Goal: Task Accomplishment & Management: Complete application form

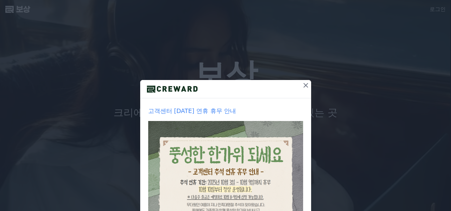
click at [303, 86] on icon at bounding box center [306, 85] width 8 height 8
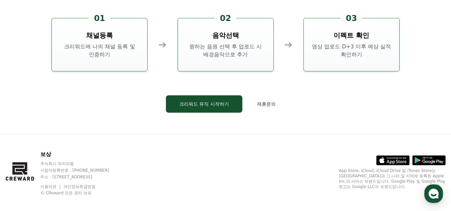
scroll to position [1770, 0]
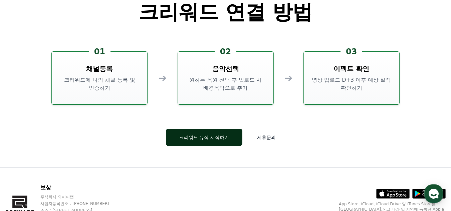
click at [201, 139] on font "크리워드 뮤직 시작하기" at bounding box center [204, 137] width 50 height 5
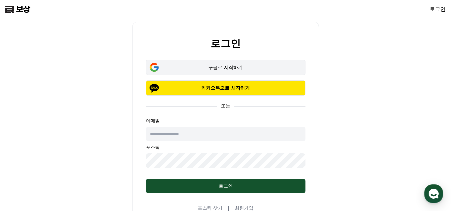
click at [227, 68] on font "구글로 시작하기" at bounding box center [225, 67] width 34 height 5
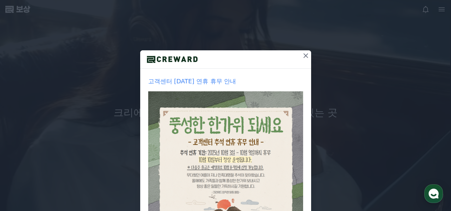
scroll to position [67, 0]
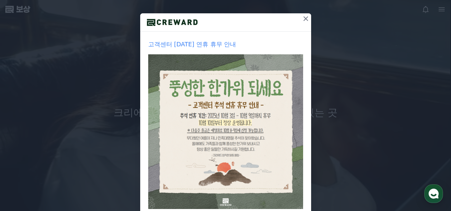
click at [304, 18] on icon at bounding box center [306, 19] width 8 height 8
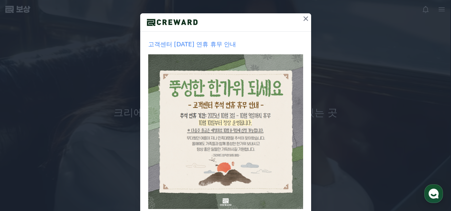
scroll to position [0, 0]
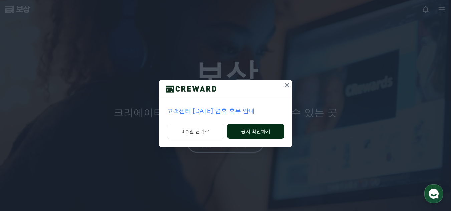
click at [257, 135] on button "공지 확인하기" at bounding box center [255, 131] width 57 height 15
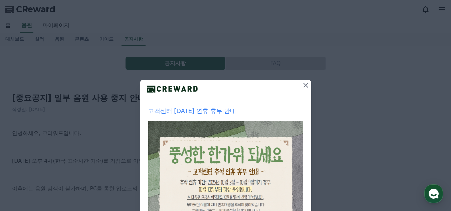
click at [304, 84] on icon at bounding box center [306, 85] width 5 height 5
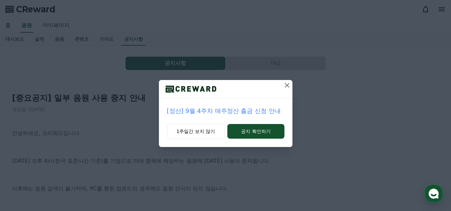
click at [287, 85] on icon at bounding box center [287, 85] width 8 height 8
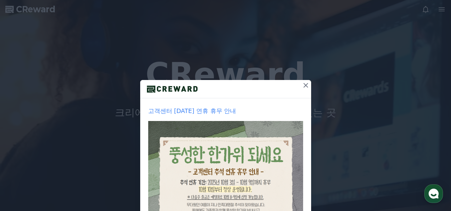
click at [302, 81] on icon at bounding box center [306, 85] width 8 height 8
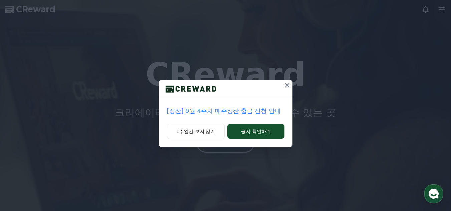
click at [288, 85] on icon at bounding box center [287, 85] width 8 height 8
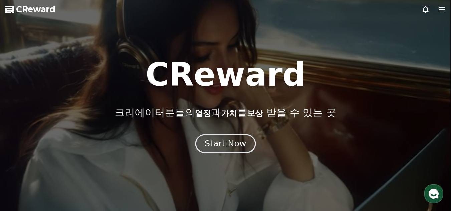
click at [225, 144] on div "Start Now" at bounding box center [225, 143] width 41 height 11
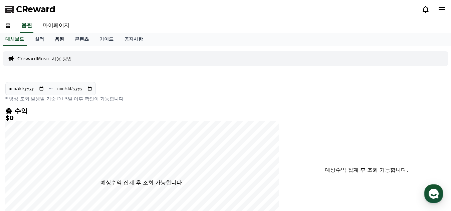
click at [61, 40] on link "음원" at bounding box center [59, 39] width 20 height 13
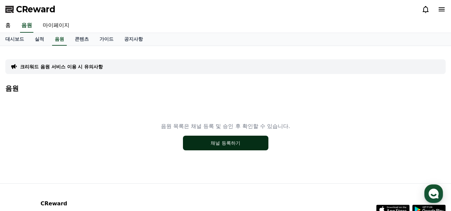
click at [220, 146] on button "채널 등록하기" at bounding box center [225, 143] width 85 height 15
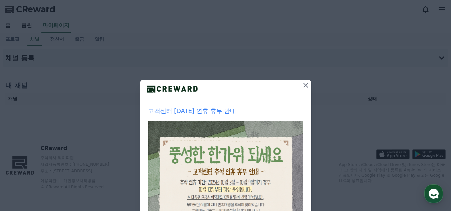
click at [304, 86] on icon at bounding box center [306, 85] width 5 height 5
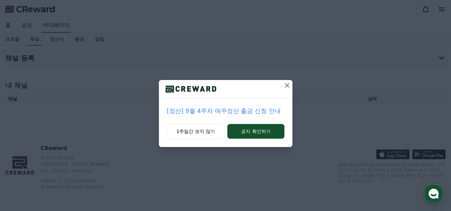
click at [287, 85] on icon at bounding box center [287, 85] width 5 height 5
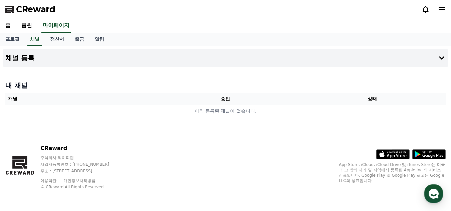
click at [21, 58] on h4 "채널 등록" at bounding box center [19, 57] width 29 height 7
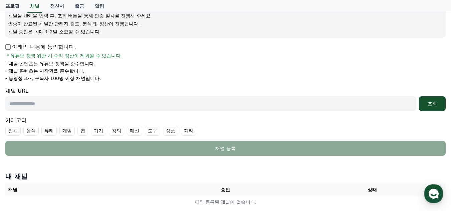
scroll to position [100, 0]
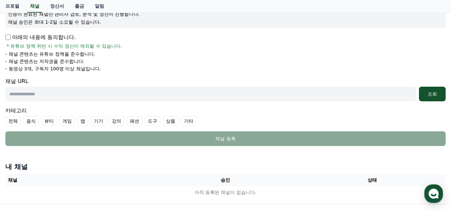
click at [31, 95] on input "text" at bounding box center [210, 94] width 411 height 15
type input "*"
click at [435, 93] on div "조회" at bounding box center [432, 94] width 21 height 7
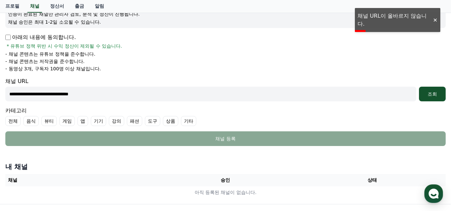
click at [432, 21] on div at bounding box center [435, 20] width 11 height 6
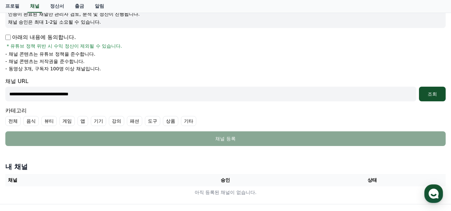
click at [20, 97] on input "**********" at bounding box center [210, 94] width 411 height 15
click at [20, 95] on input "**********" at bounding box center [210, 94] width 411 height 15
click at [437, 95] on div "조회" at bounding box center [432, 94] width 21 height 7
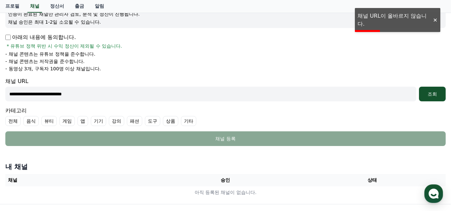
click at [37, 95] on input "**********" at bounding box center [210, 94] width 411 height 15
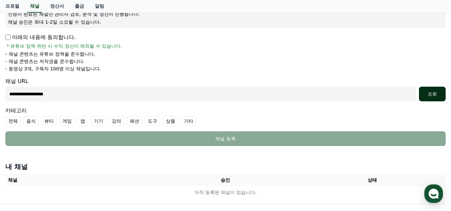
click at [428, 95] on div "조회" at bounding box center [432, 94] width 21 height 7
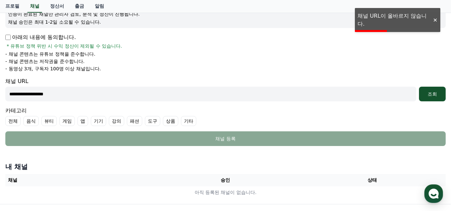
click at [11, 94] on input "**********" at bounding box center [210, 94] width 411 height 15
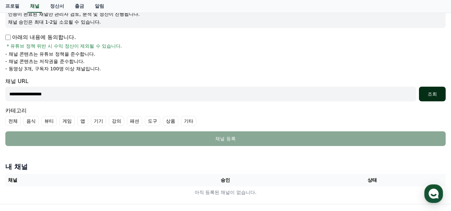
type input "**********"
click at [437, 95] on div "조회" at bounding box center [432, 94] width 21 height 7
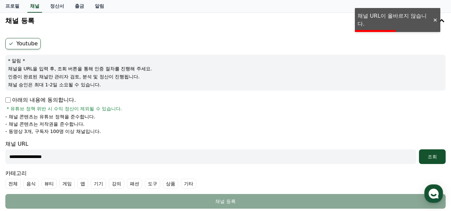
scroll to position [33, 0]
